Goal: Find specific page/section: Find specific page/section

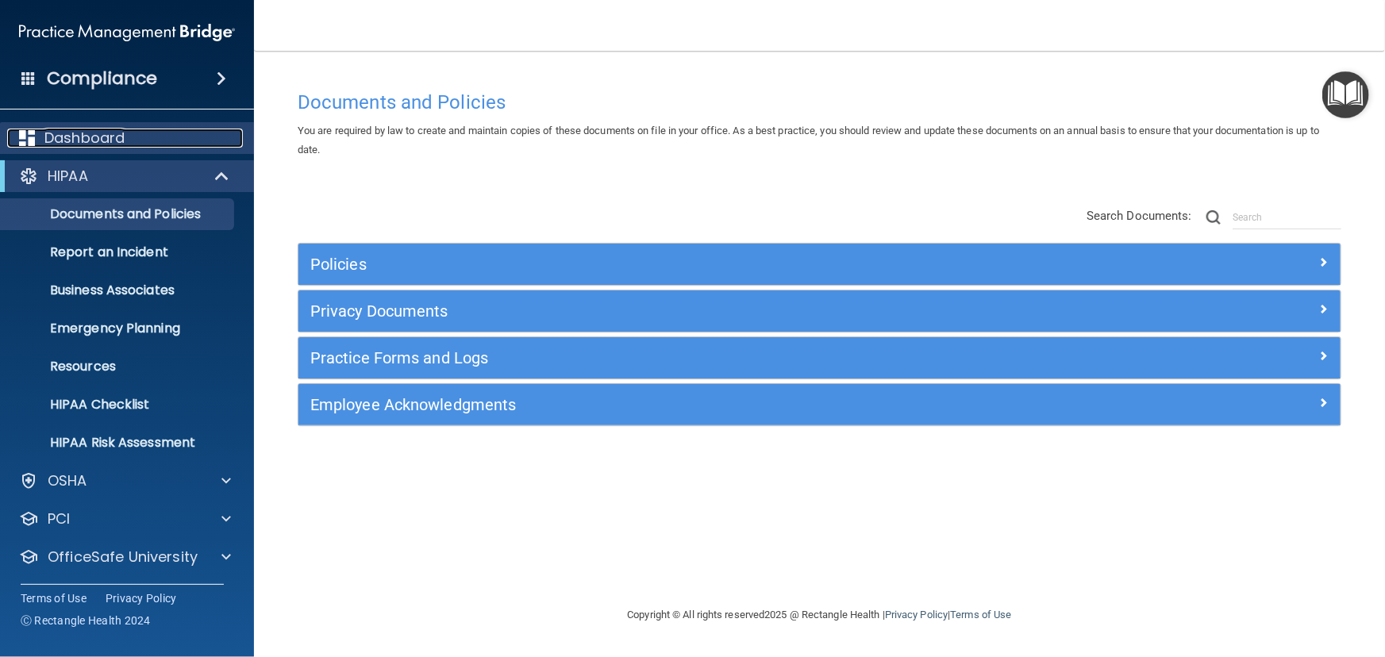
click at [77, 135] on p "Dashboard" at bounding box center [84, 138] width 80 height 19
